Goal: Task Accomplishment & Management: Manage account settings

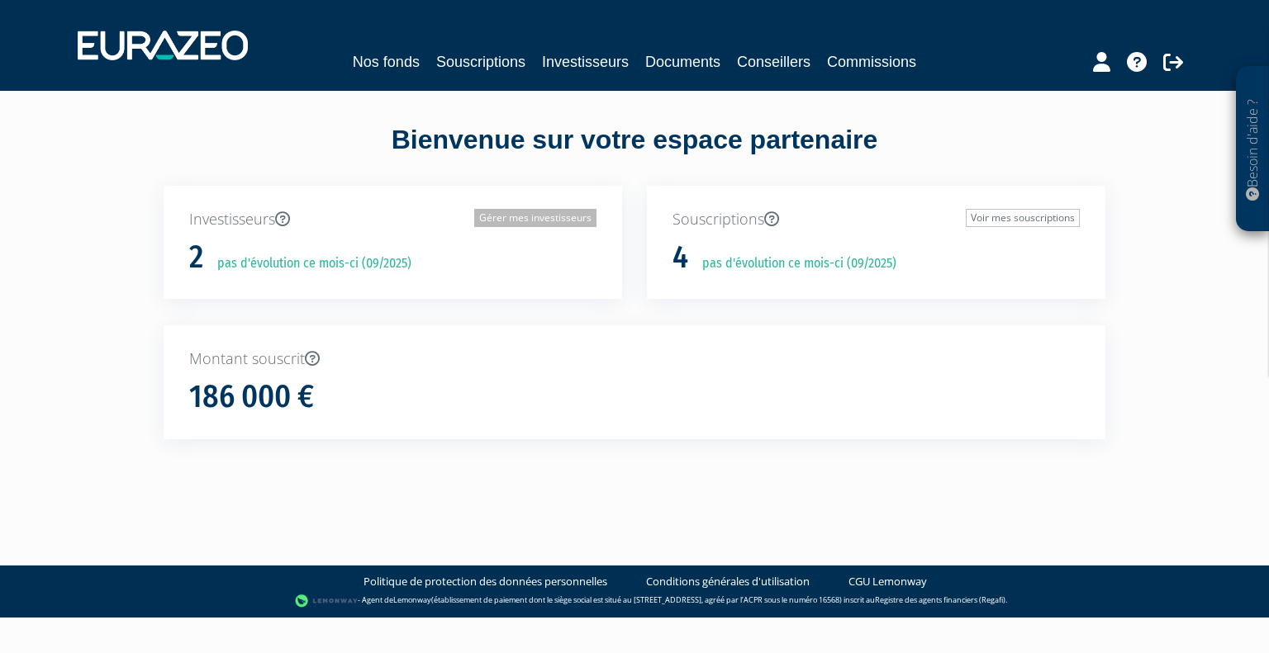
click at [563, 215] on link "Gérer mes investisseurs" at bounding box center [535, 218] width 122 height 18
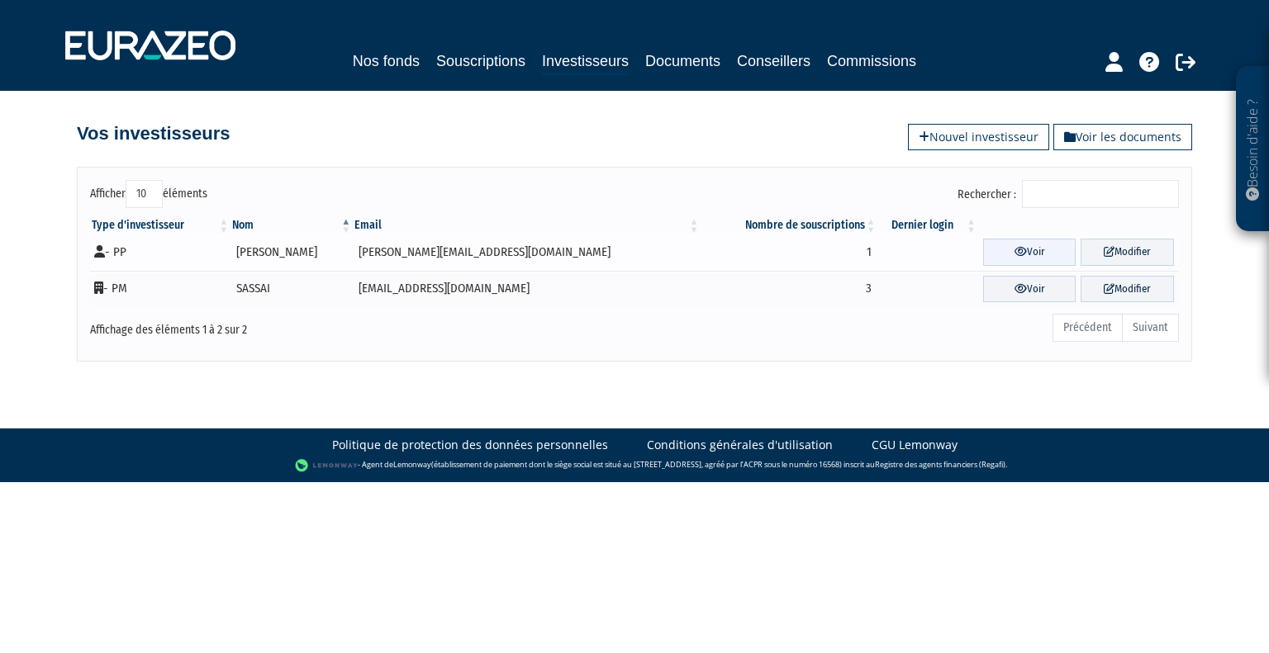
click at [1014, 248] on icon at bounding box center [1020, 251] width 12 height 11
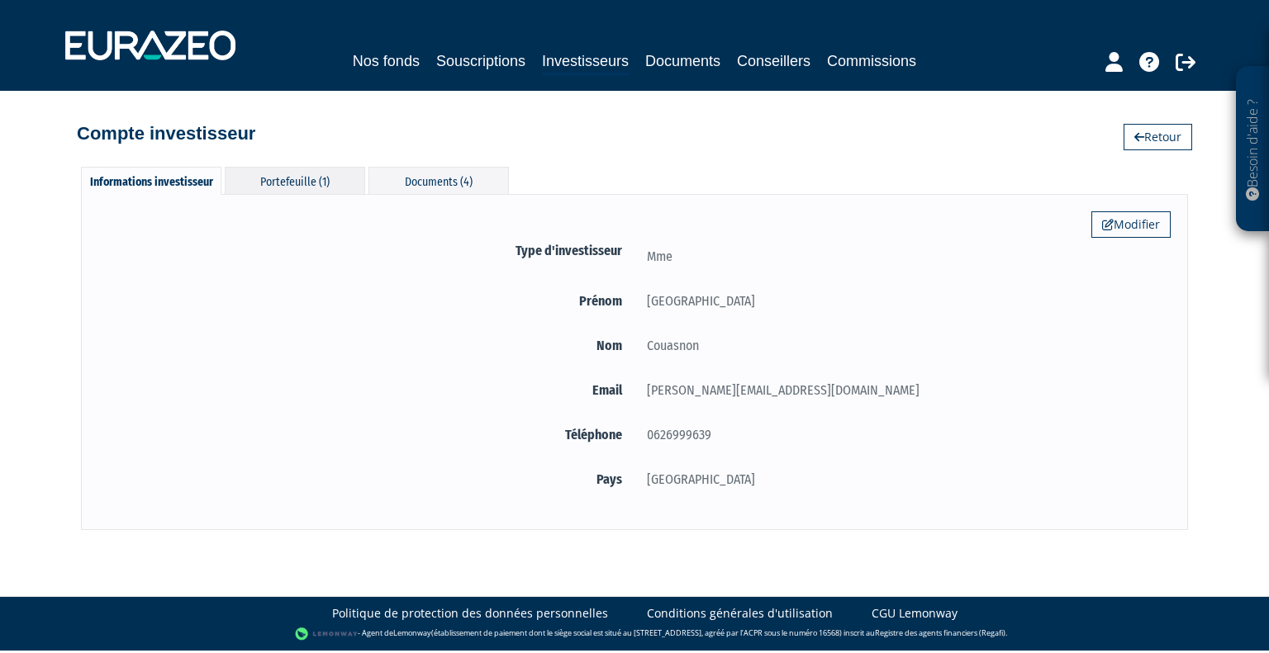
click at [320, 177] on div "Portefeuille (1)" at bounding box center [295, 180] width 140 height 27
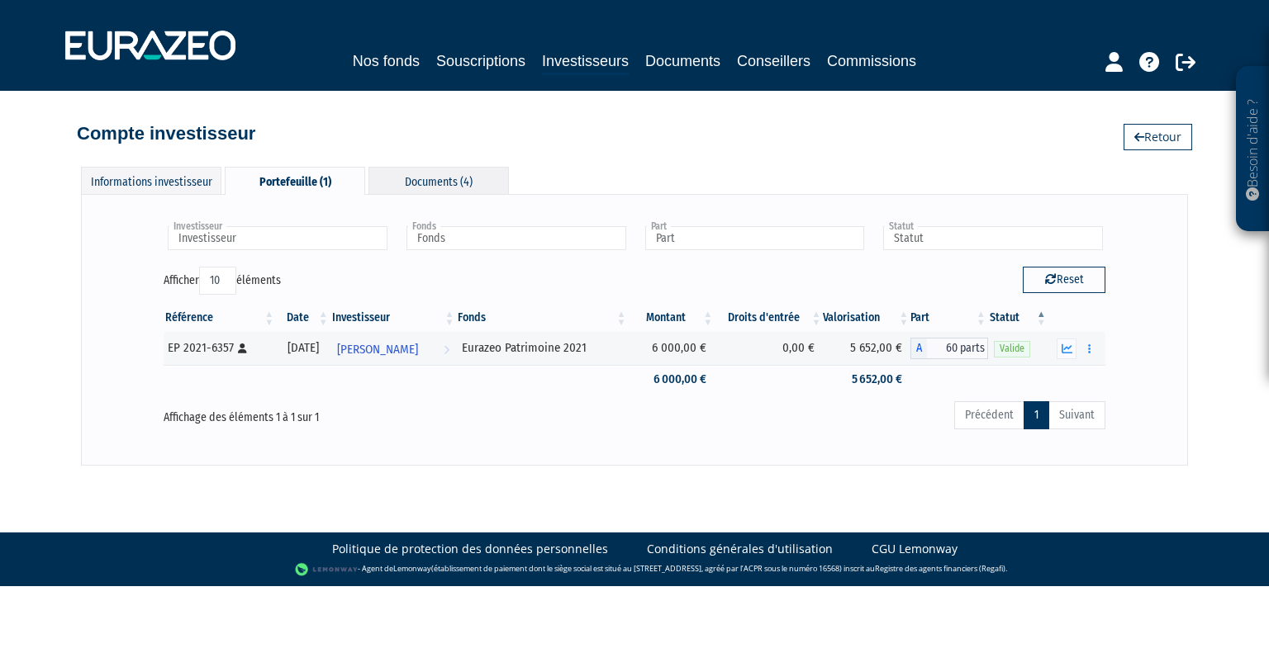
click at [451, 181] on div "Documents (4)" at bounding box center [438, 180] width 140 height 27
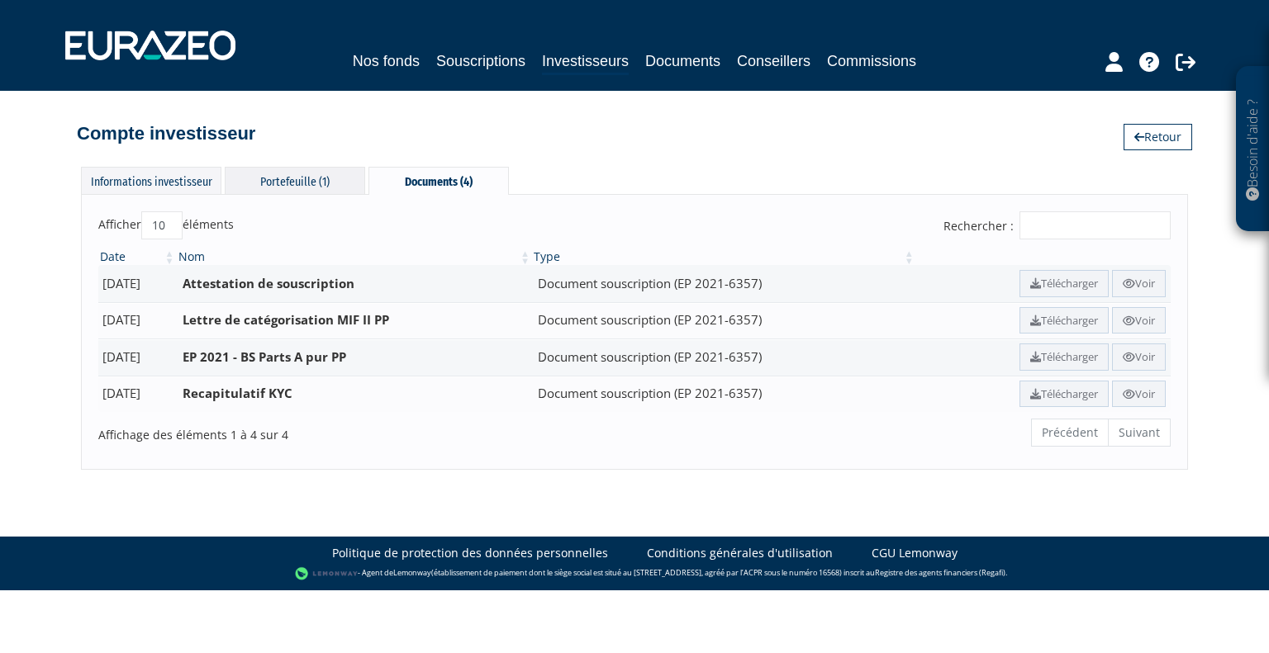
click at [292, 186] on div "Portefeuille (1)" at bounding box center [295, 180] width 140 height 27
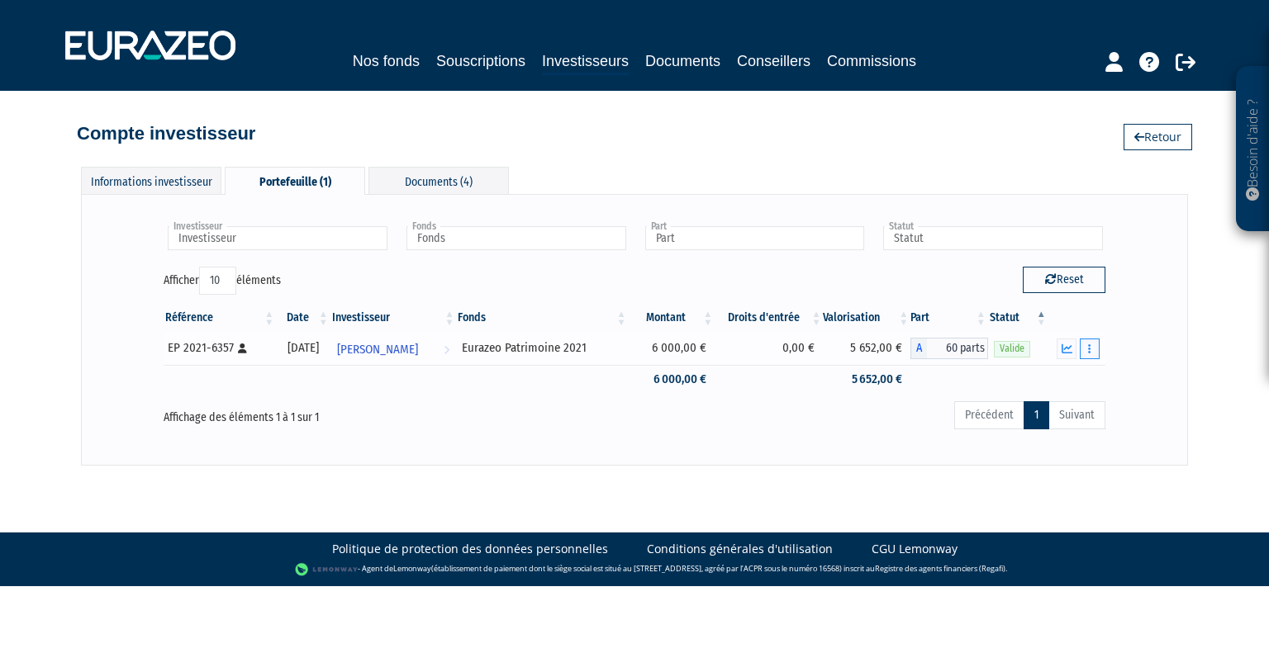
click at [1093, 353] on button "button" at bounding box center [1089, 349] width 20 height 21
click at [387, 344] on span "[PERSON_NAME]" at bounding box center [377, 349] width 81 height 31
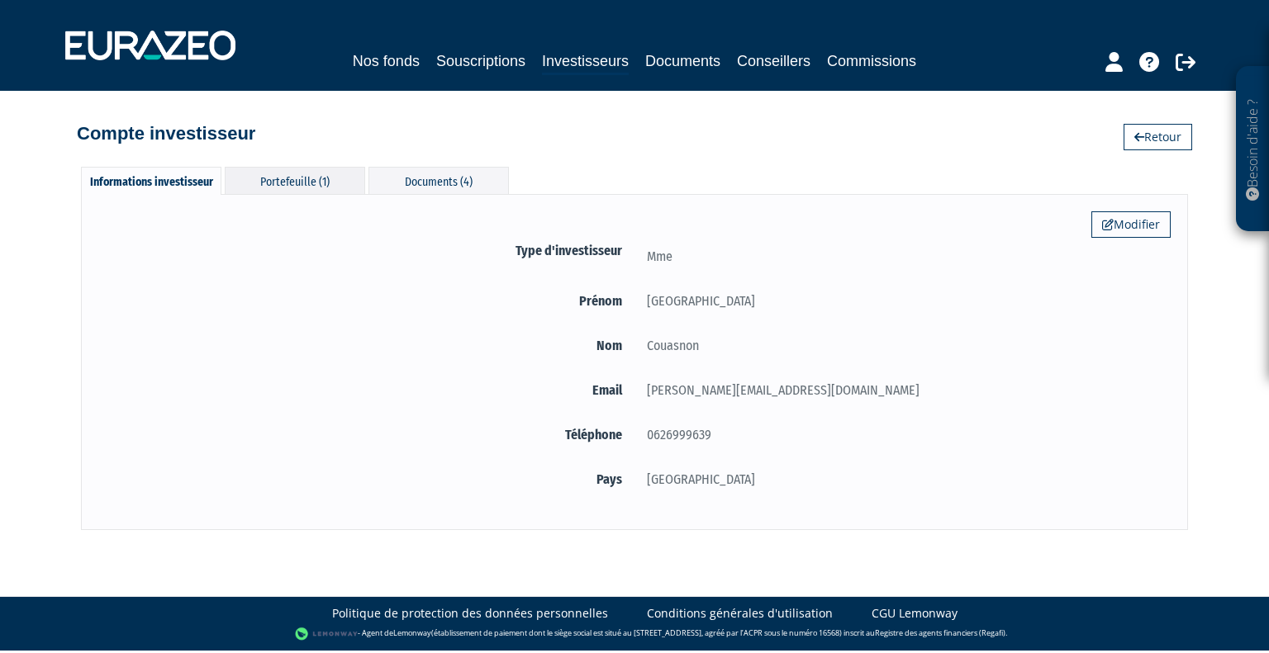
click at [298, 172] on div "Portefeuille (1)" at bounding box center [295, 180] width 140 height 27
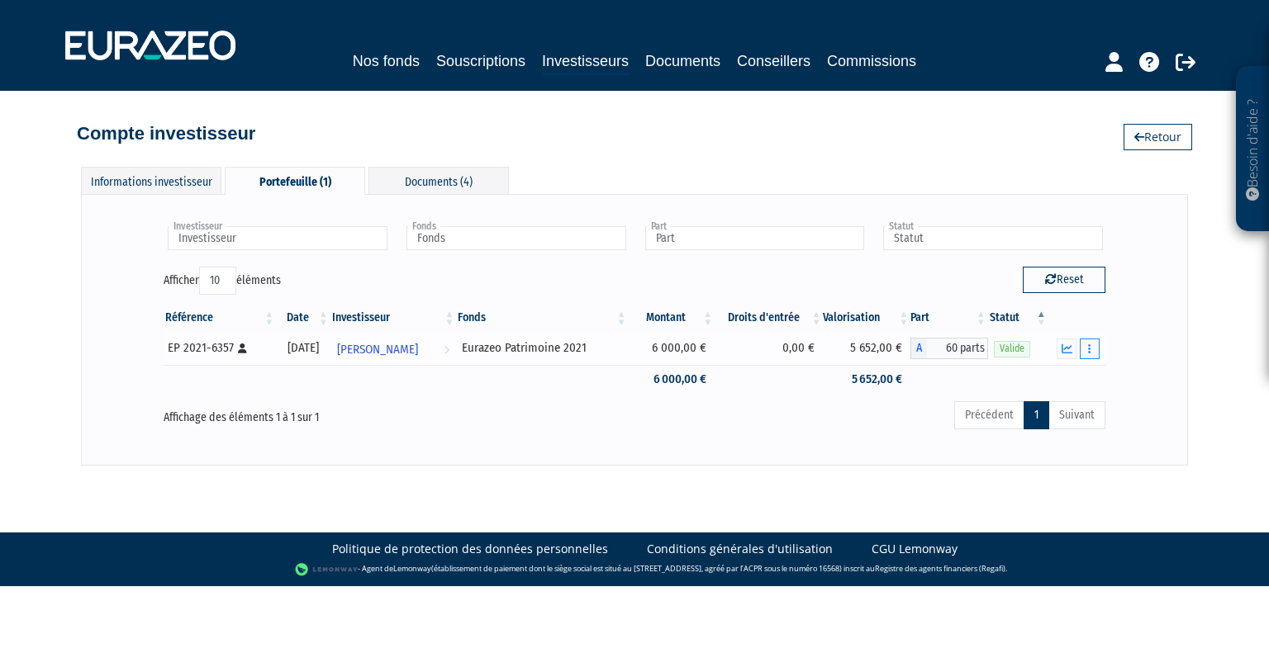
click at [1093, 346] on button "button" at bounding box center [1089, 349] width 20 height 21
click at [1074, 377] on link "Documents" at bounding box center [1053, 378] width 83 height 27
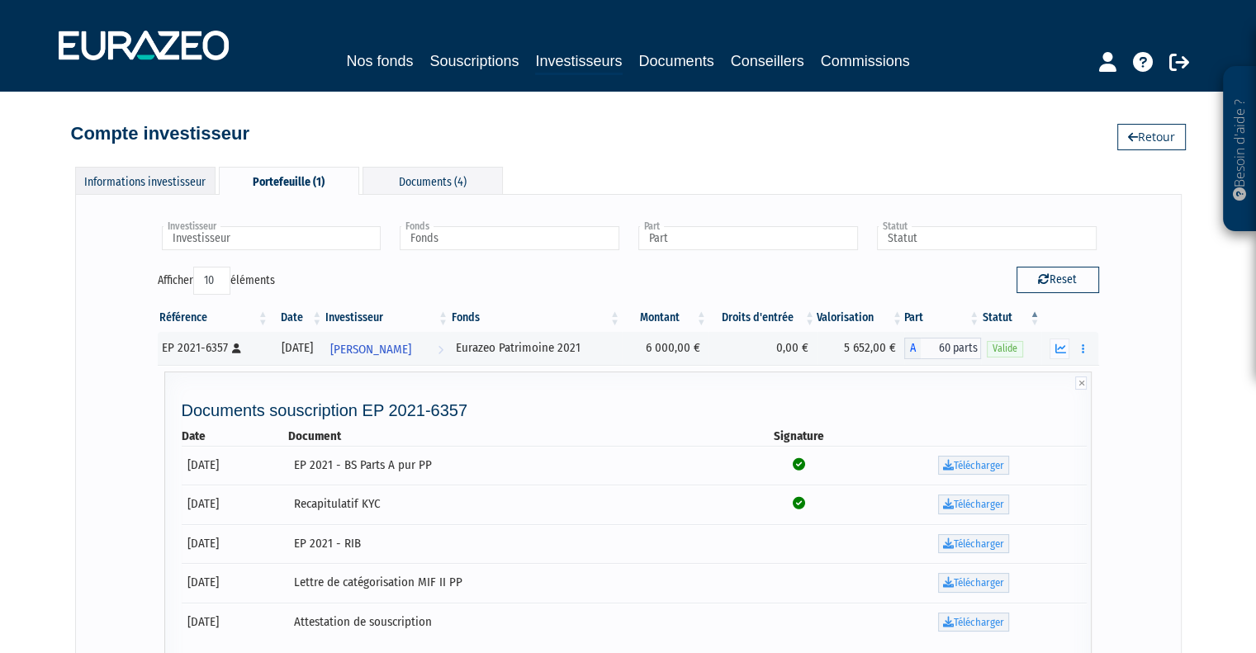
click at [85, 179] on div "Informations investisseur" at bounding box center [145, 180] width 140 height 27
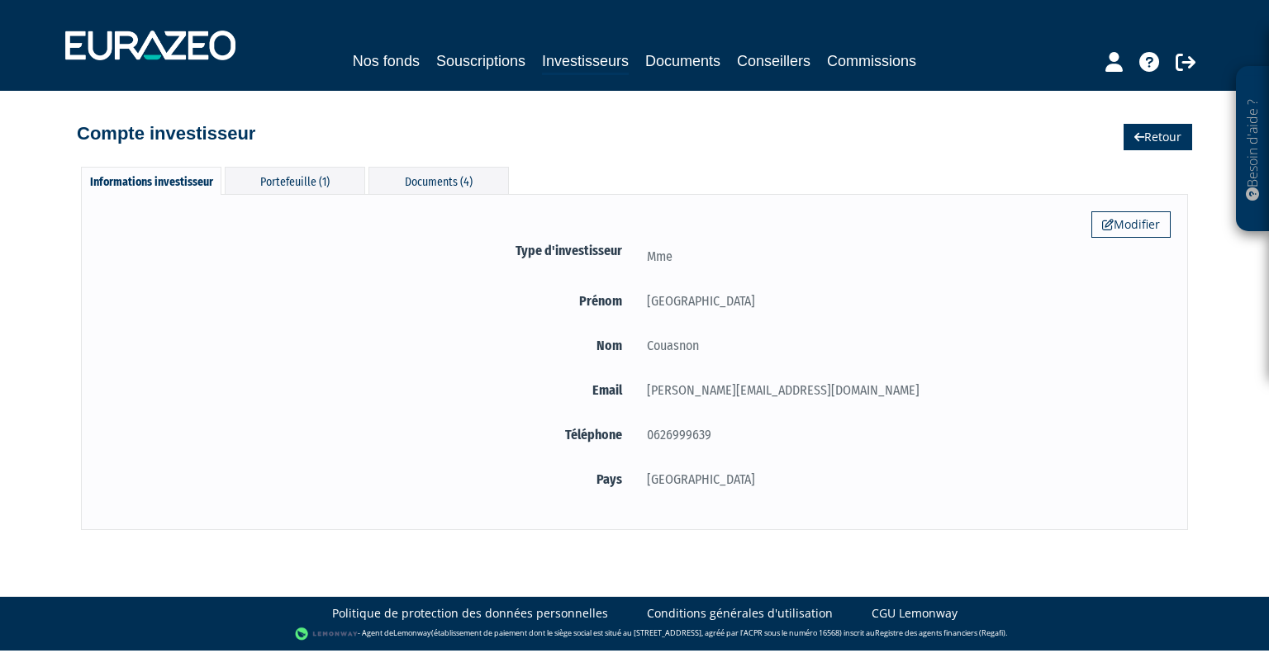
click at [1144, 141] on link "Retour" at bounding box center [1157, 137] width 69 height 26
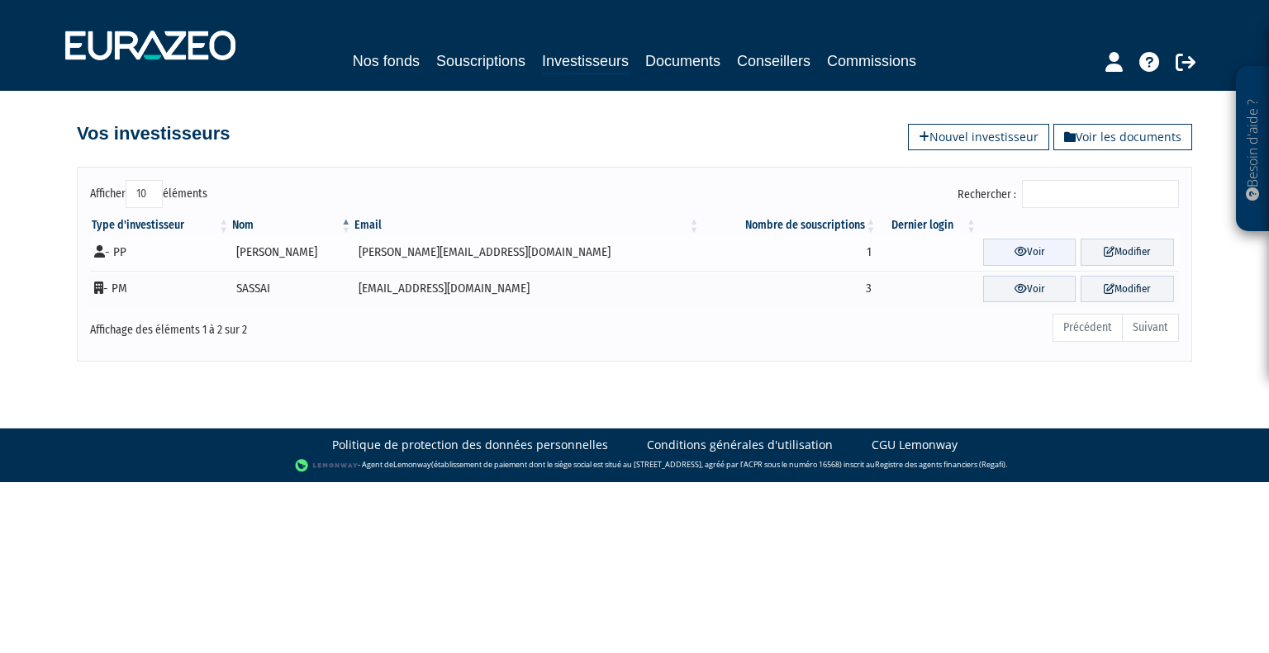
click at [1013, 254] on link "Voir" at bounding box center [1029, 252] width 93 height 27
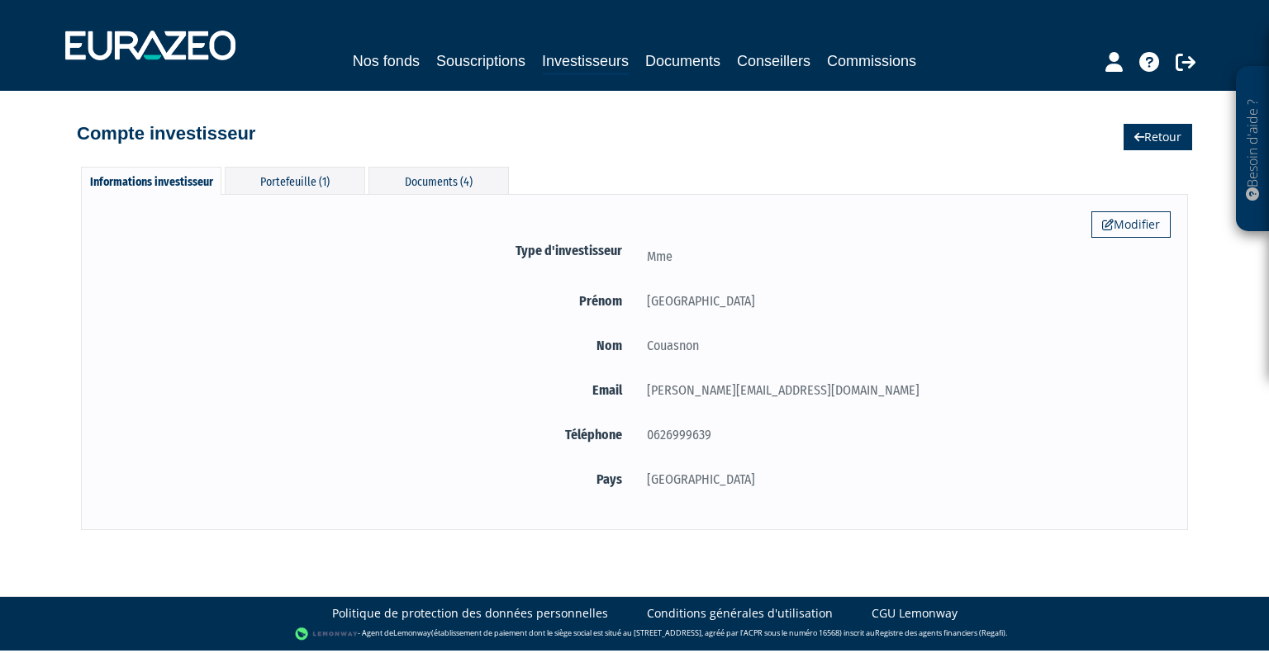
click at [1152, 131] on link "Retour" at bounding box center [1157, 137] width 69 height 26
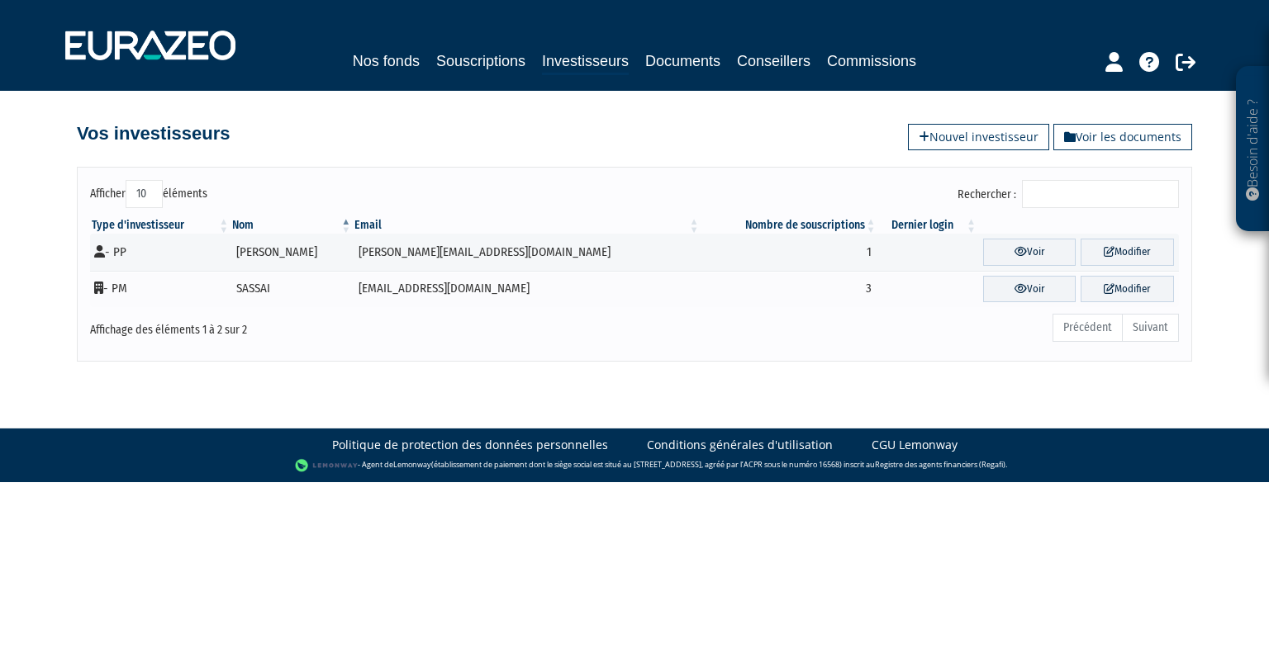
click at [888, 217] on th "Dernier login" at bounding box center [927, 225] width 100 height 17
click at [885, 222] on th "Dernier login" at bounding box center [927, 225] width 100 height 17
click at [554, 52] on link "Investisseurs" at bounding box center [585, 63] width 87 height 26
click at [1012, 254] on link "Voir" at bounding box center [1029, 252] width 93 height 27
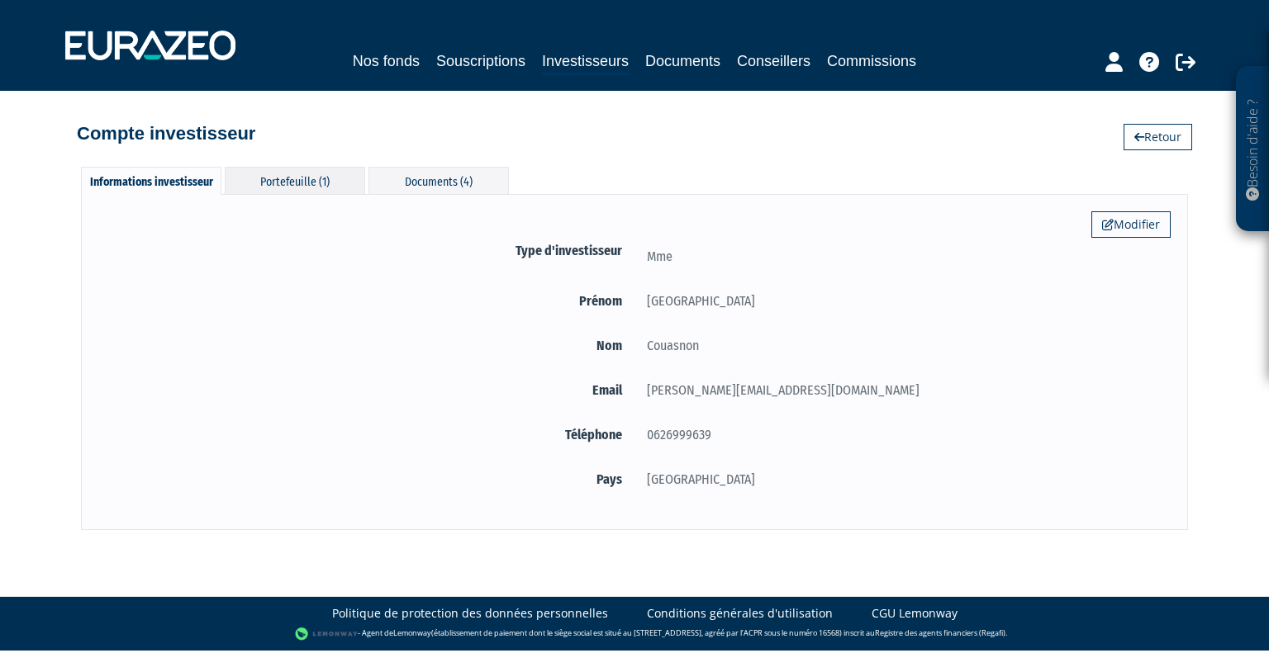
click at [278, 184] on div "Portefeuille (1)" at bounding box center [295, 180] width 140 height 27
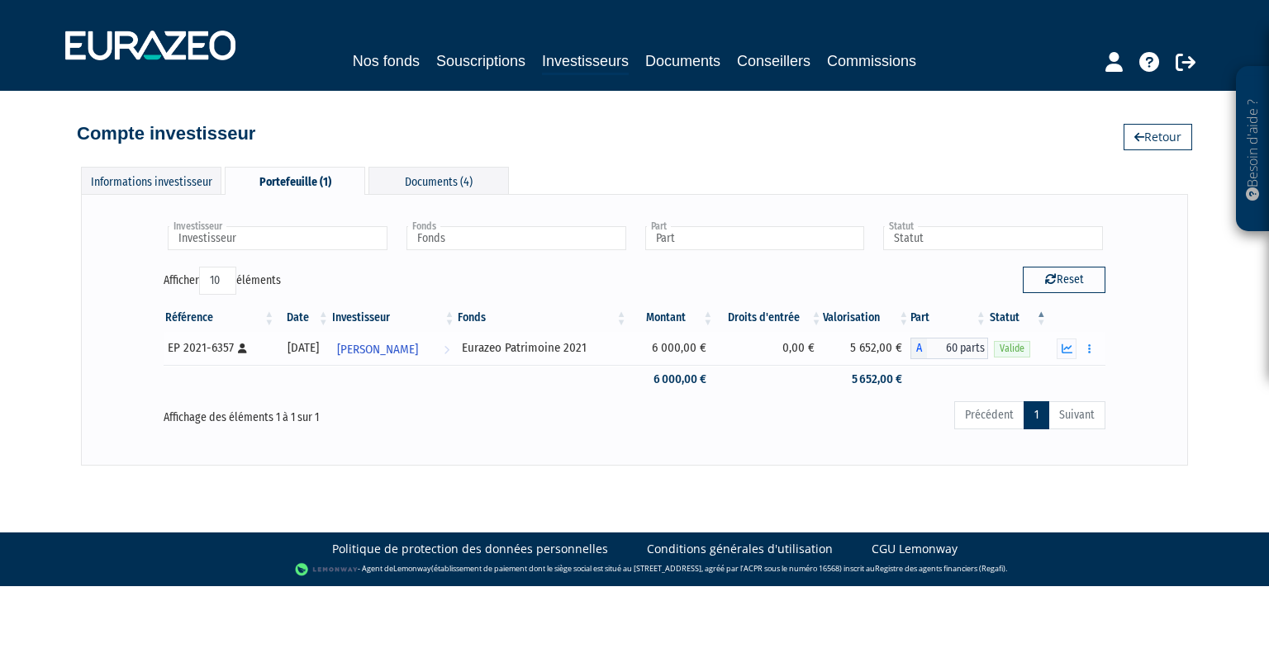
click at [211, 349] on div "EP 2021-6357 [Français] Personne physique" at bounding box center [219, 347] width 102 height 17
drag, startPoint x: 168, startPoint y: 349, endPoint x: 234, endPoint y: 346, distance: 65.3
click at [234, 346] on div "EP 2021-6357 [Français] Personne physique" at bounding box center [219, 347] width 102 height 17
copy div "EP 2021-6357"
click at [1081, 346] on button "button" at bounding box center [1089, 349] width 20 height 21
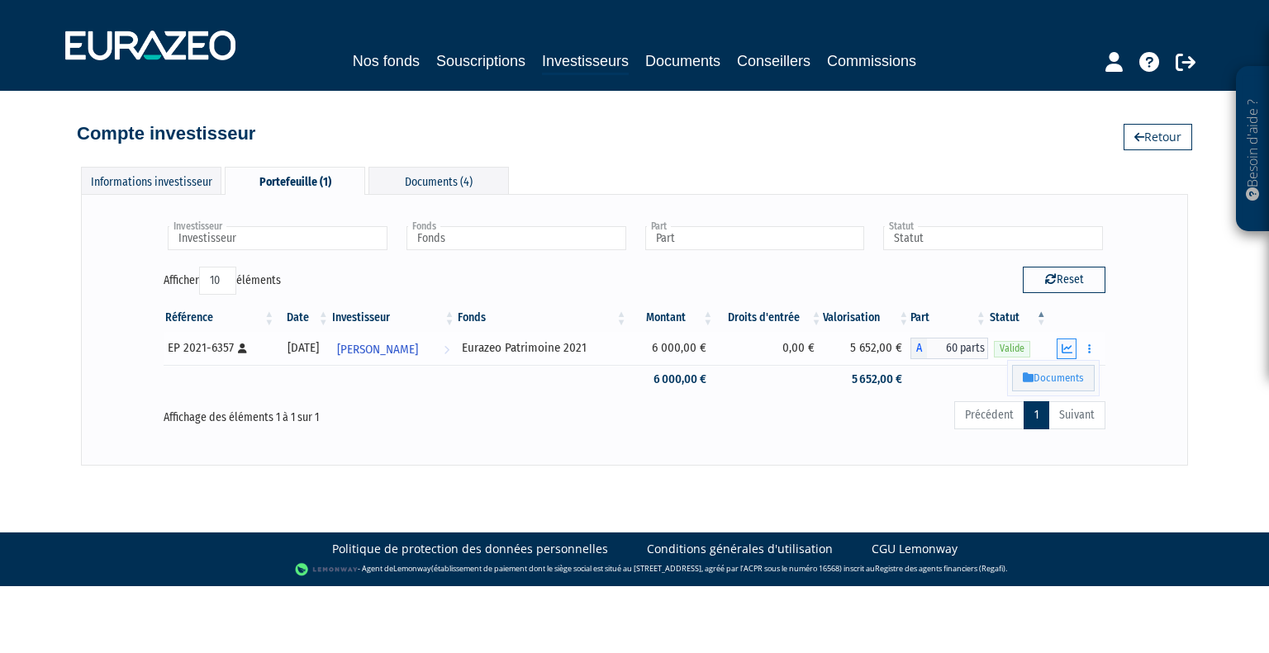
click at [1073, 345] on button "button" at bounding box center [1066, 349] width 20 height 21
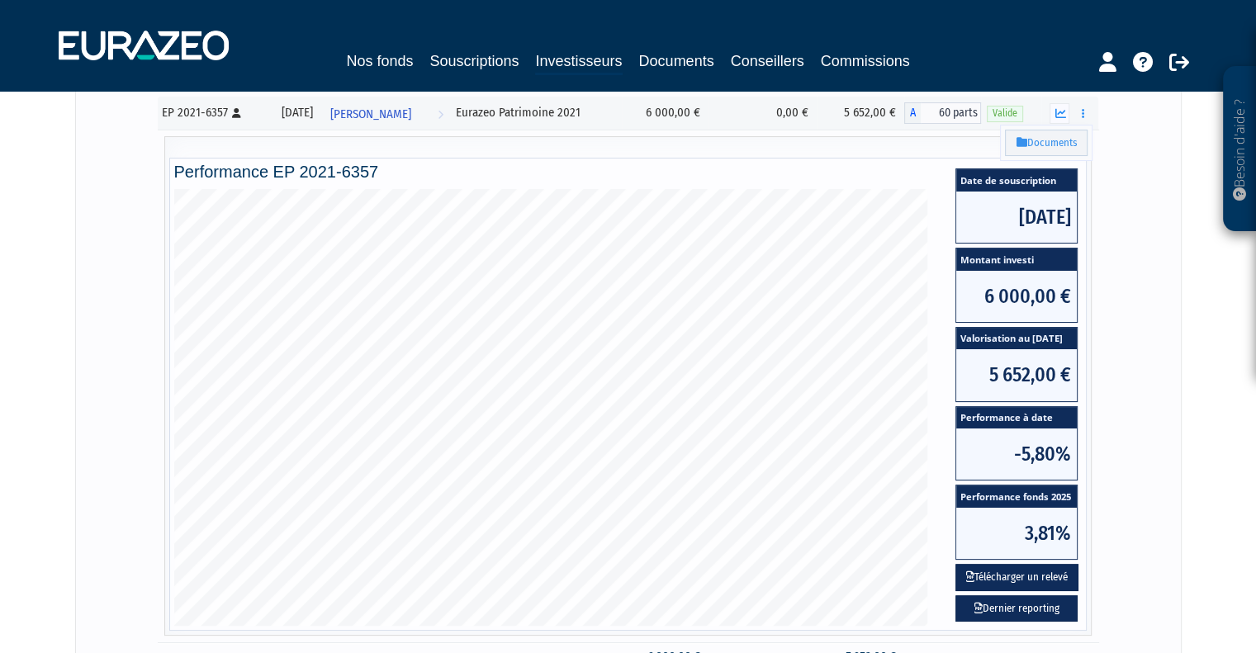
scroll to position [330, 0]
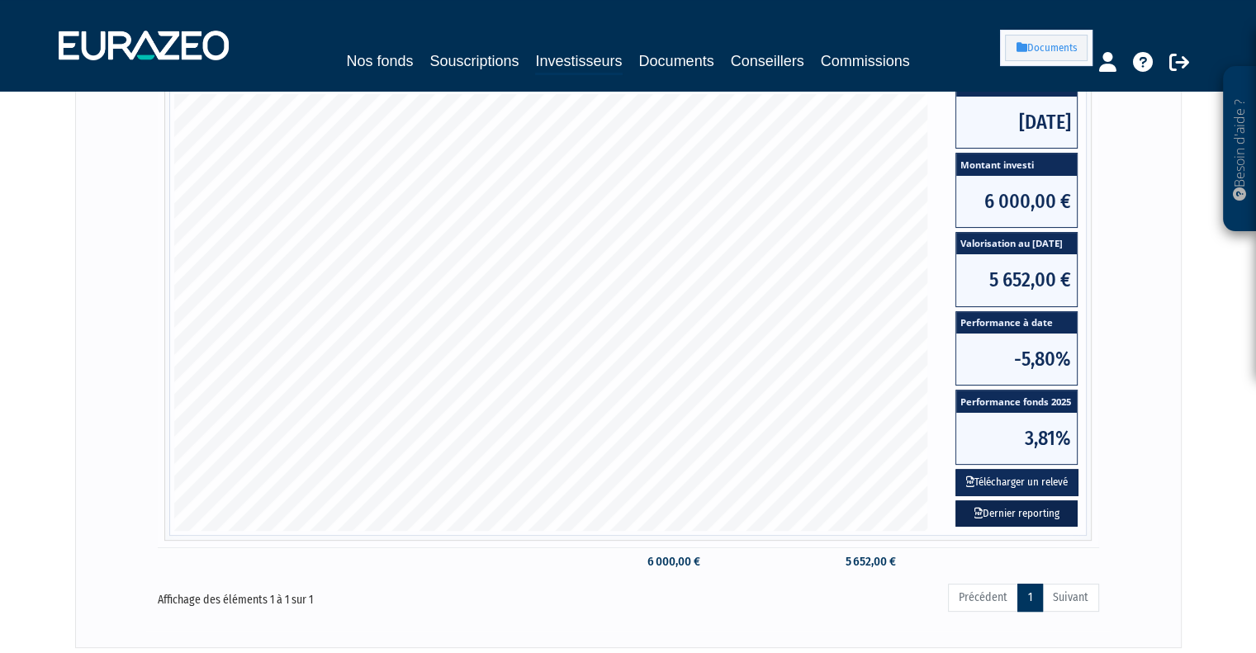
click at [1025, 515] on link "Dernier reporting" at bounding box center [1017, 513] width 122 height 27
click at [1041, 486] on button "Télécharger un relevé" at bounding box center [1017, 482] width 123 height 27
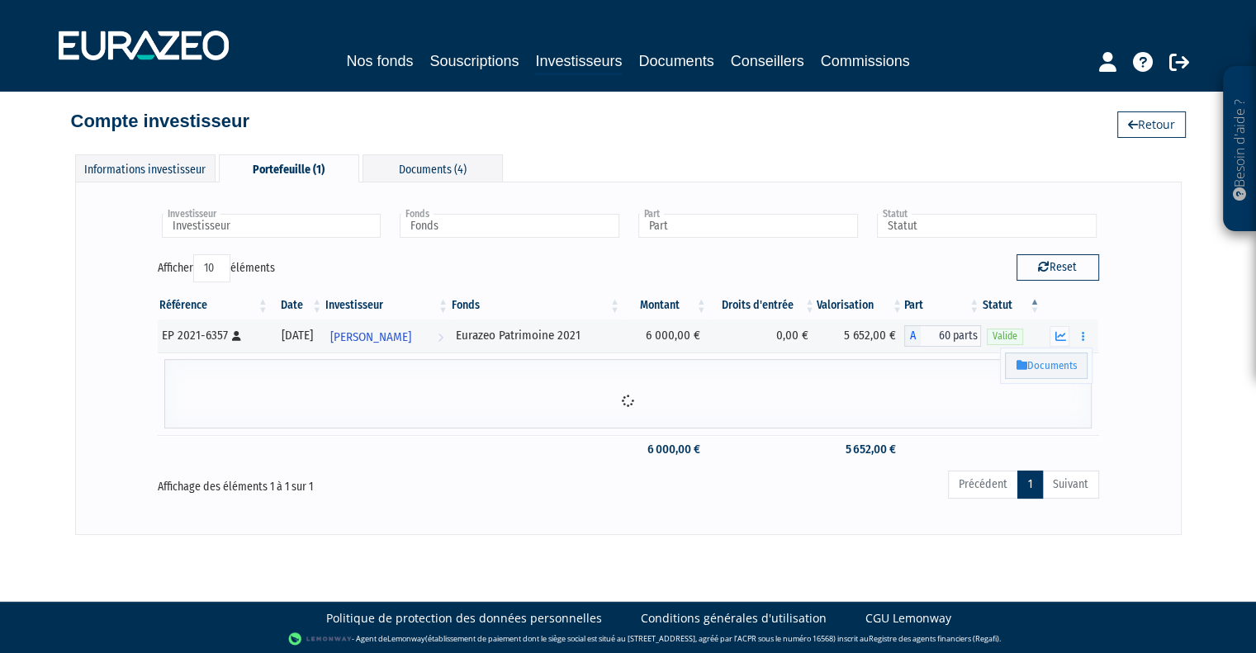
scroll to position [119, 0]
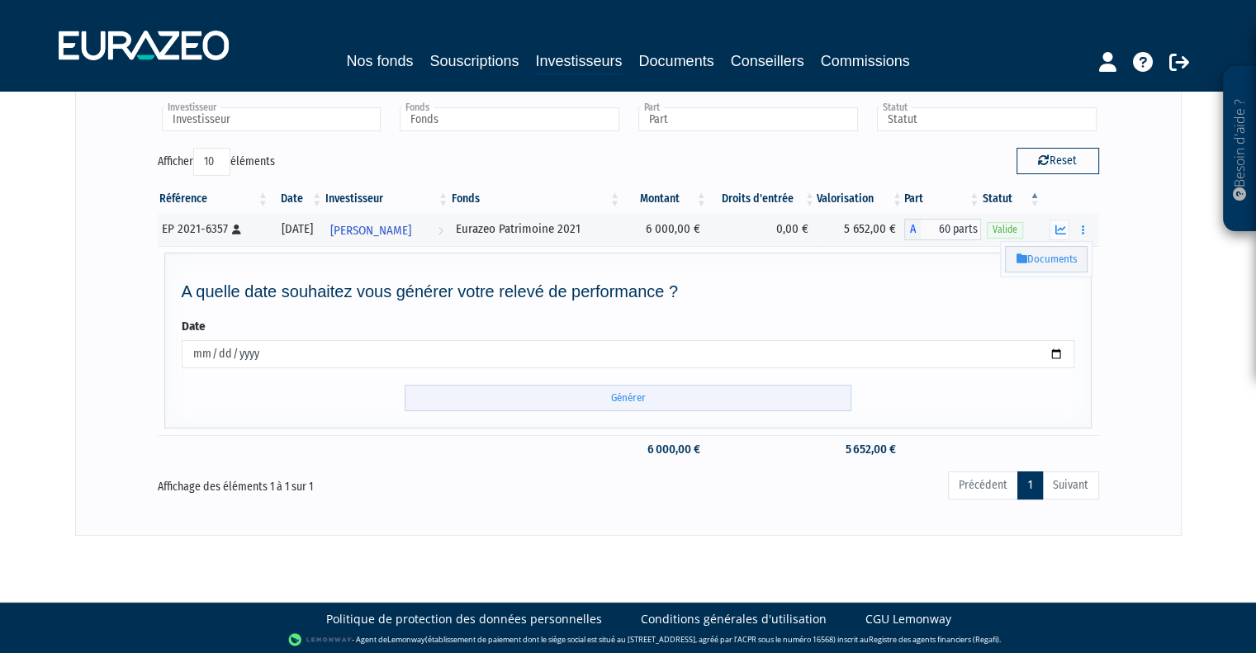
click at [681, 401] on input "Générer" at bounding box center [628, 398] width 447 height 27
click at [1181, 65] on icon at bounding box center [1179, 62] width 20 height 20
